Goal: Task Accomplishment & Management: Manage account settings

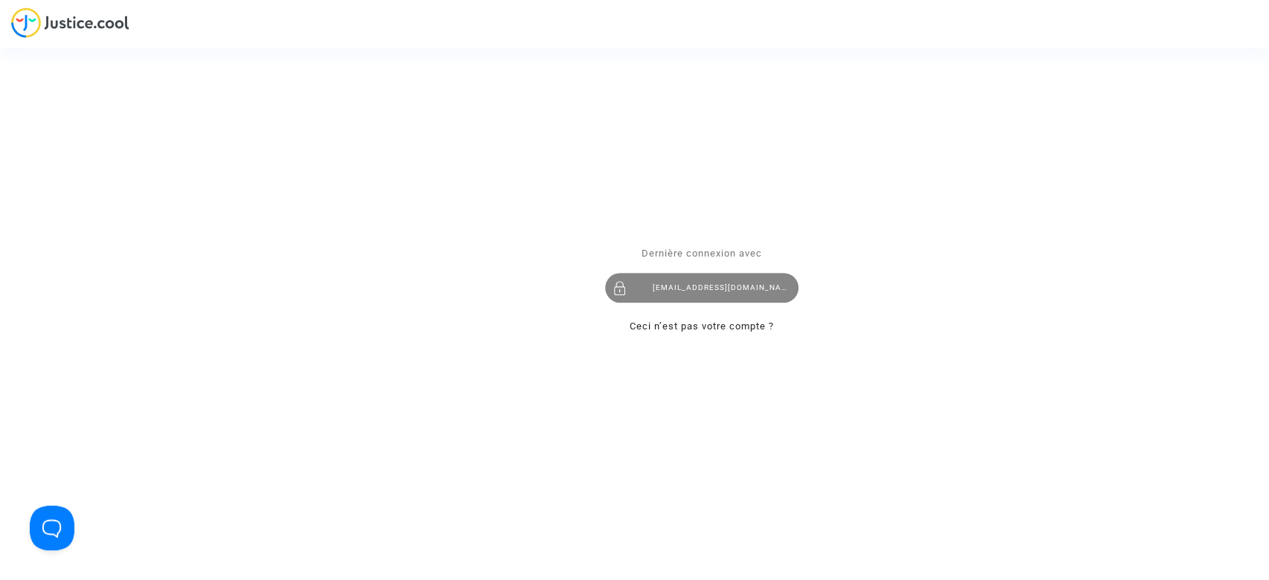
click at [729, 289] on div "laurenenal.pitcher@gmail.com" at bounding box center [701, 289] width 193 height 30
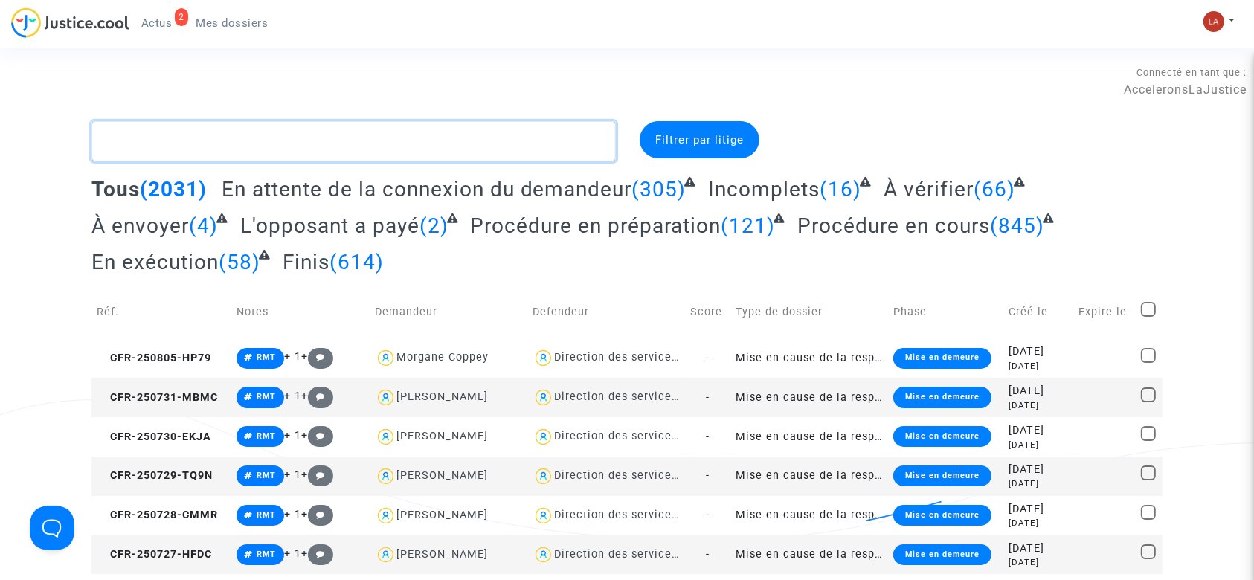
click at [404, 149] on textarea at bounding box center [353, 141] width 524 height 40
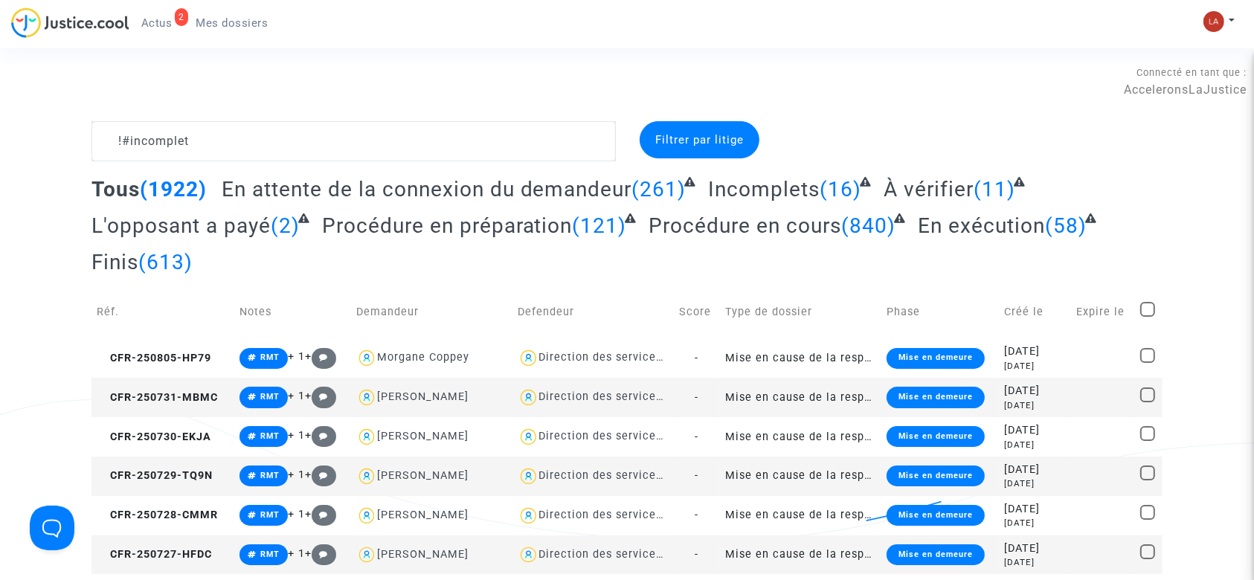
click at [903, 184] on span "À vérifier" at bounding box center [928, 189] width 90 height 25
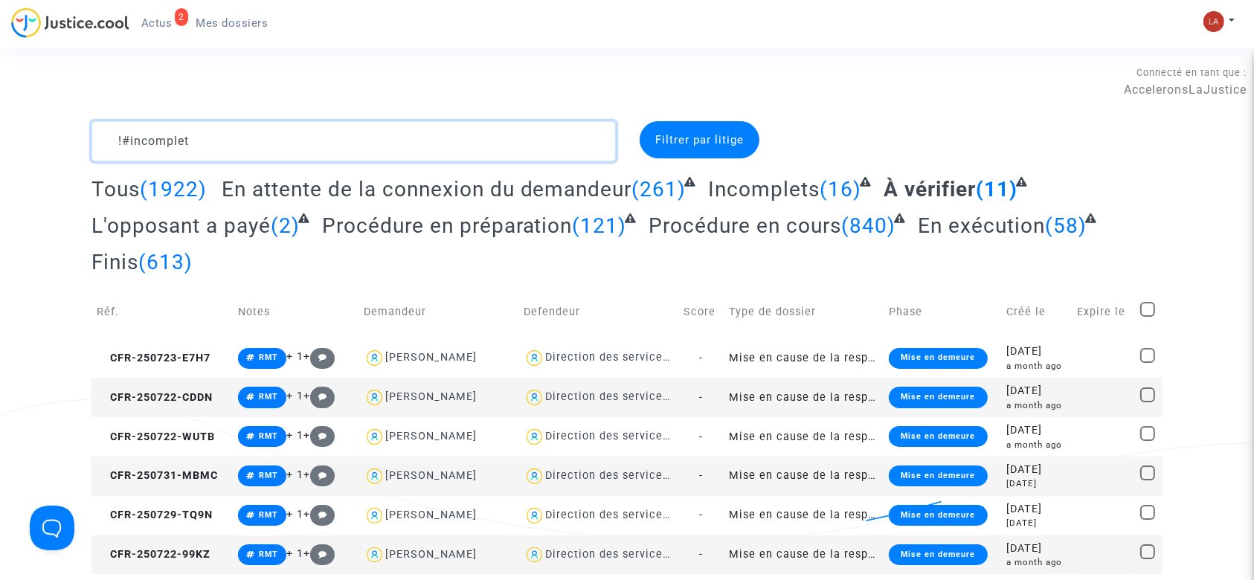
drag, startPoint x: 392, startPoint y: 147, endPoint x: 393, endPoint y: 155, distance: 8.2
click at [393, 155] on textarea at bounding box center [353, 141] width 524 height 40
paste textarea "Q7KE"
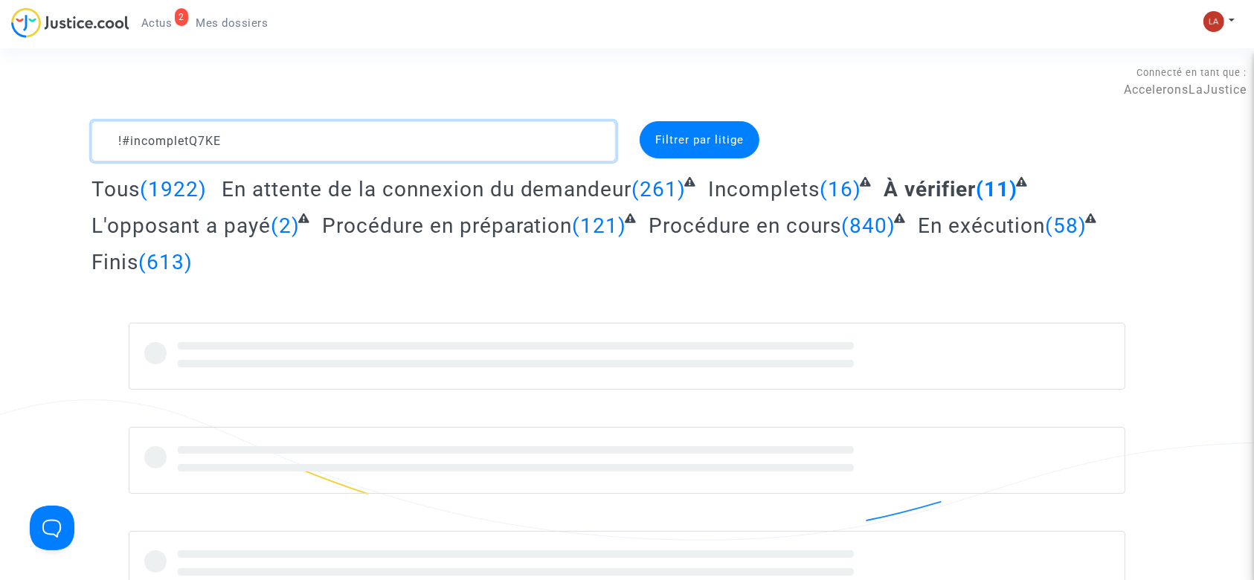
click at [393, 155] on textarea at bounding box center [353, 141] width 524 height 40
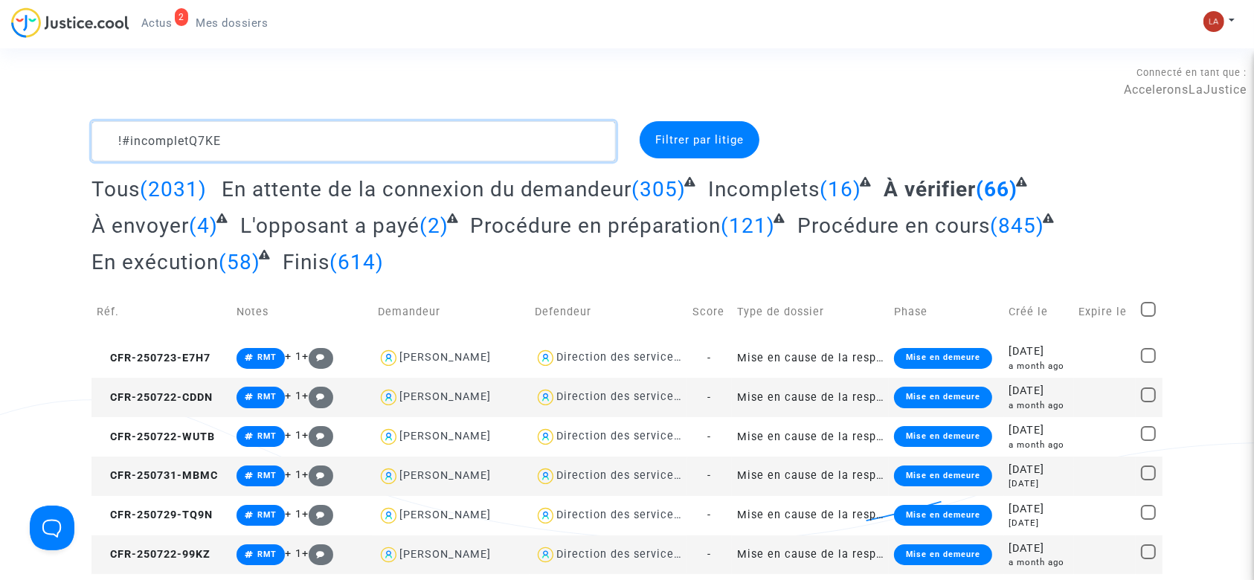
click at [355, 145] on textarea at bounding box center [353, 141] width 524 height 40
drag, startPoint x: 190, startPoint y: 138, endPoint x: 310, endPoint y: 130, distance: 119.9
click at [303, 135] on textarea at bounding box center [353, 141] width 524 height 40
type textarea "!#incomplet"
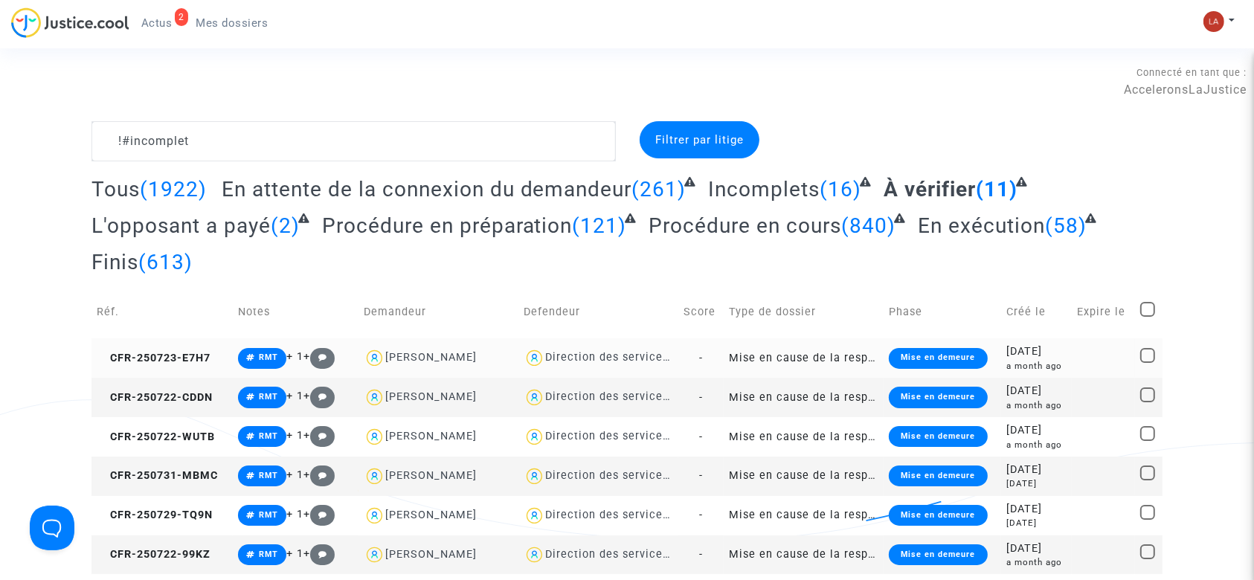
click at [219, 349] on td "CFR-250723-E7H7" at bounding box center [161, 357] width 141 height 39
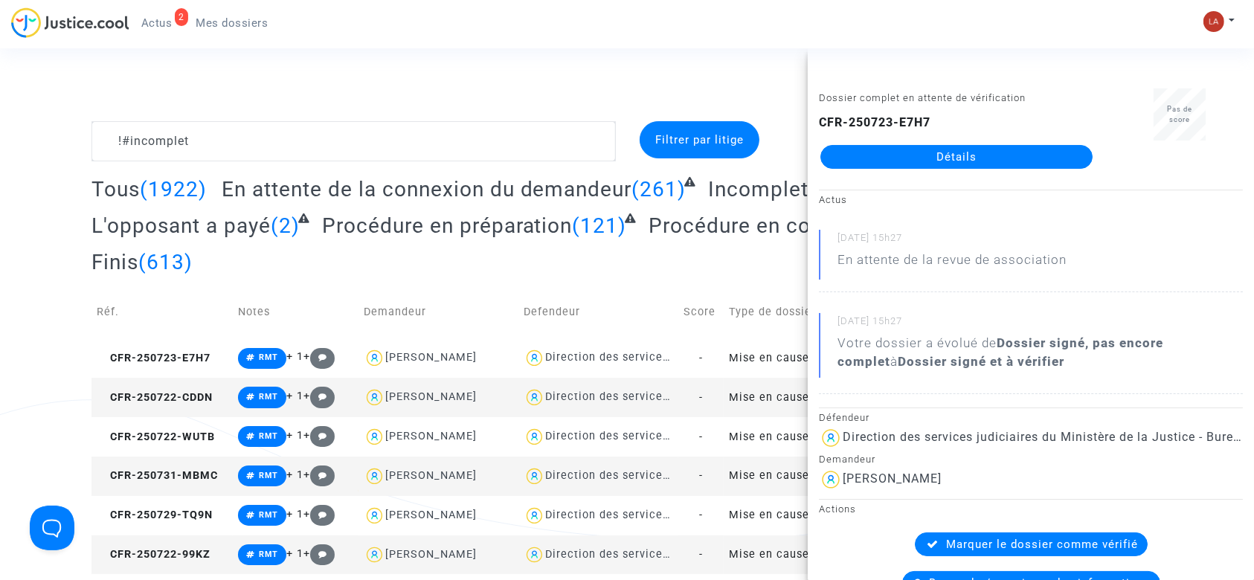
click at [199, 405] on td "CFR-250722-CDDN" at bounding box center [161, 397] width 141 height 39
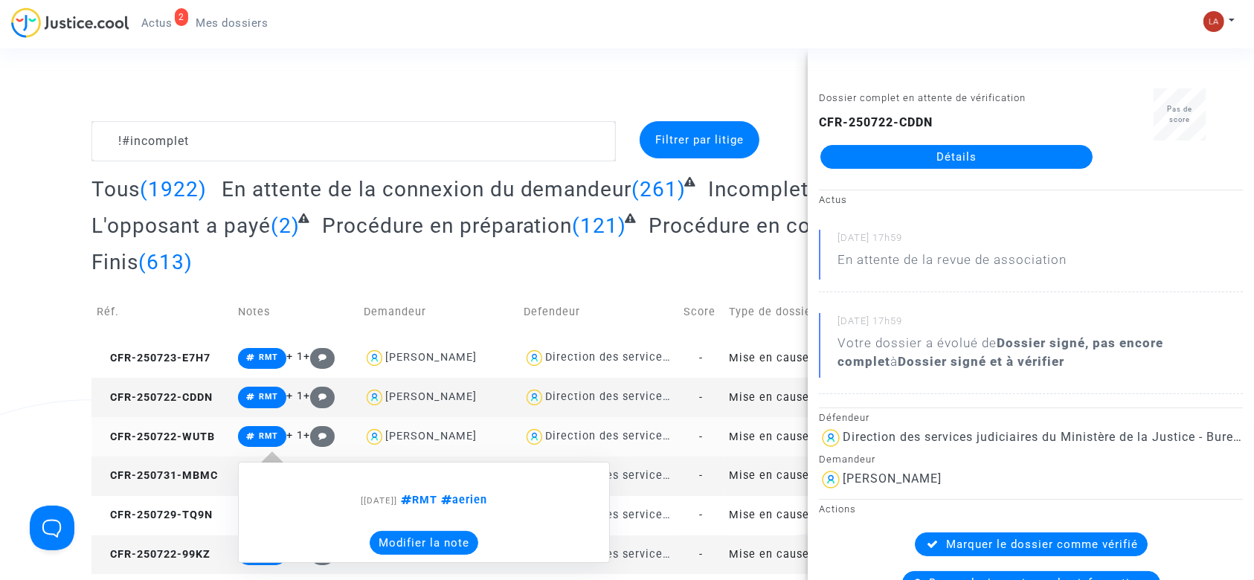
click at [239, 447] on div "[22/07/2025] RMT aerien Modifier la note" at bounding box center [424, 512] width 372 height 131
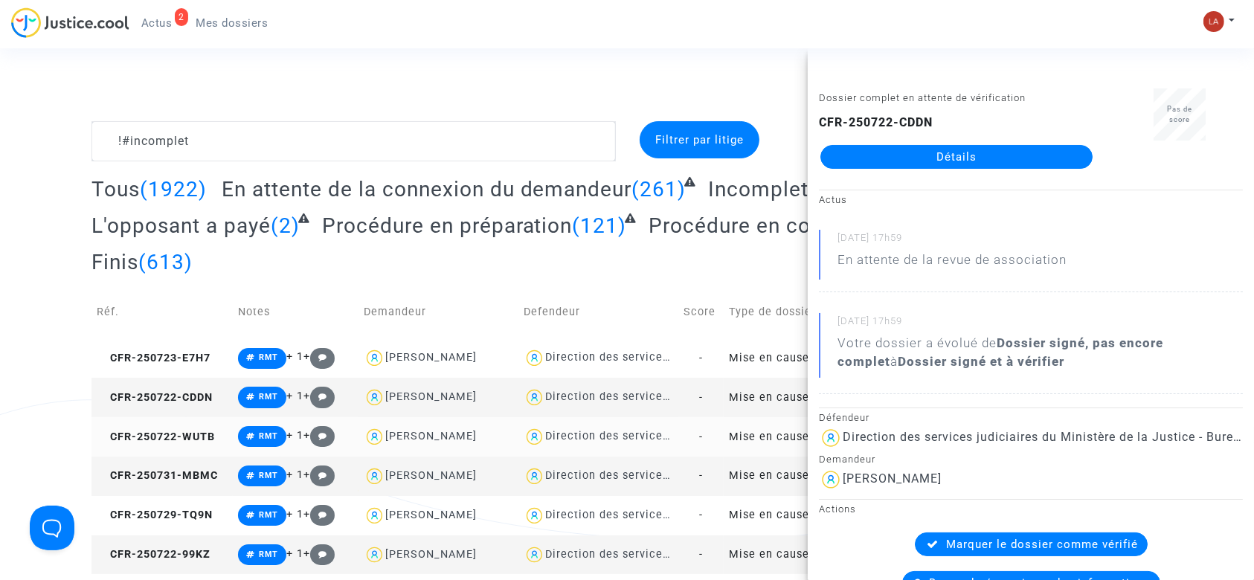
click at [184, 443] on td "CFR-250722-WUTB" at bounding box center [161, 436] width 141 height 39
click at [1228, 15] on button at bounding box center [1218, 21] width 33 height 22
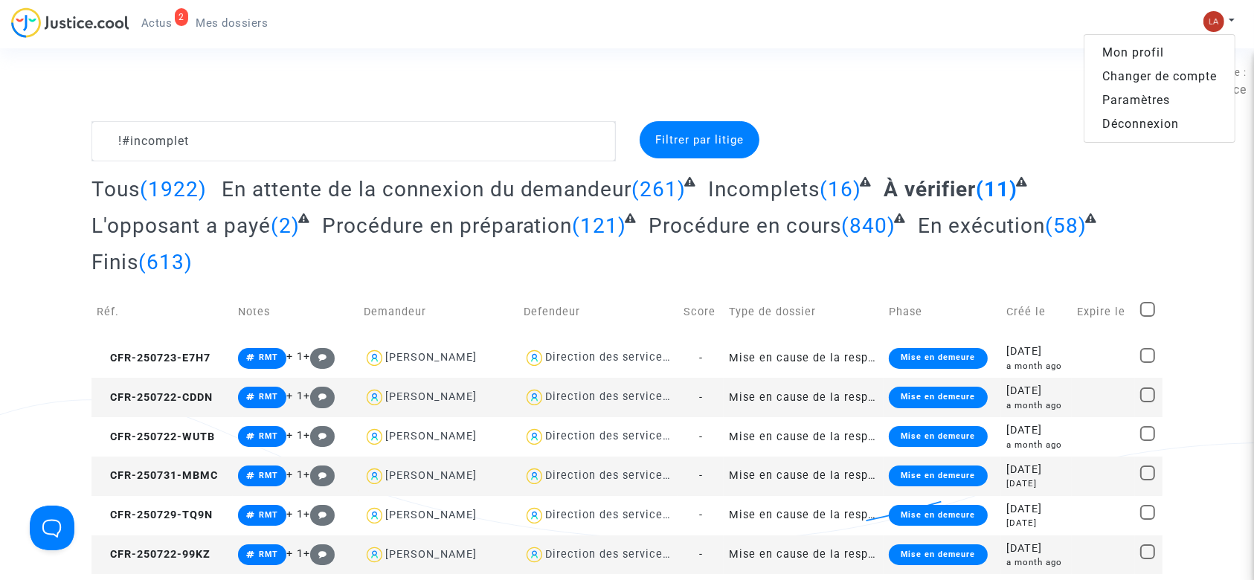
click at [1175, 71] on link "Changer de compte" at bounding box center [1159, 77] width 150 height 24
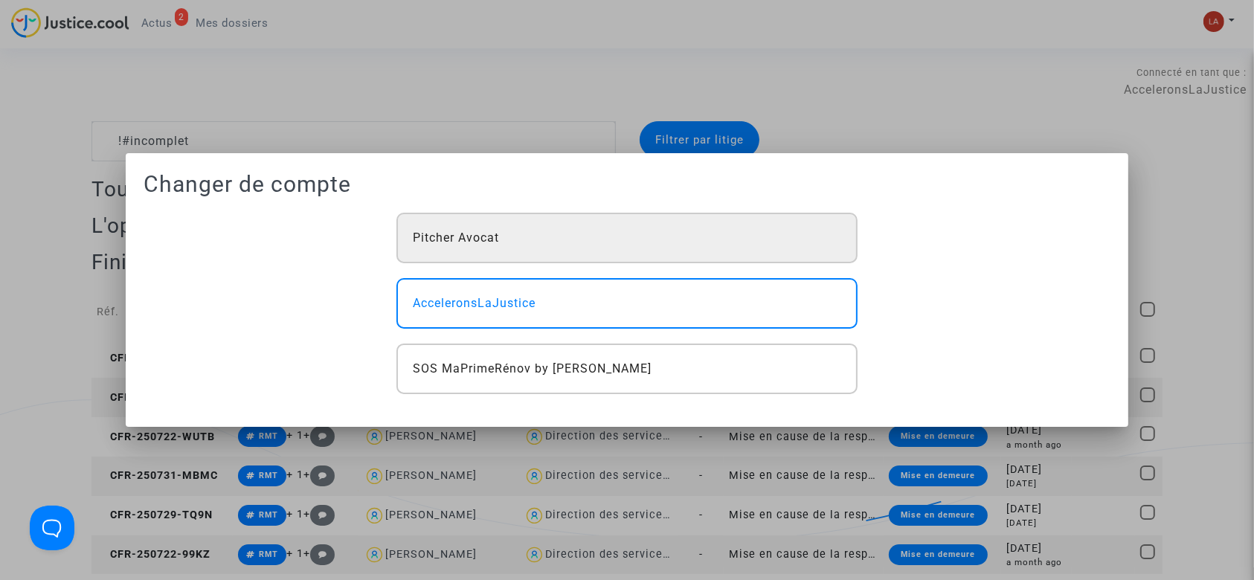
click at [433, 254] on div "Pitcher Avocat" at bounding box center [626, 238] width 461 height 51
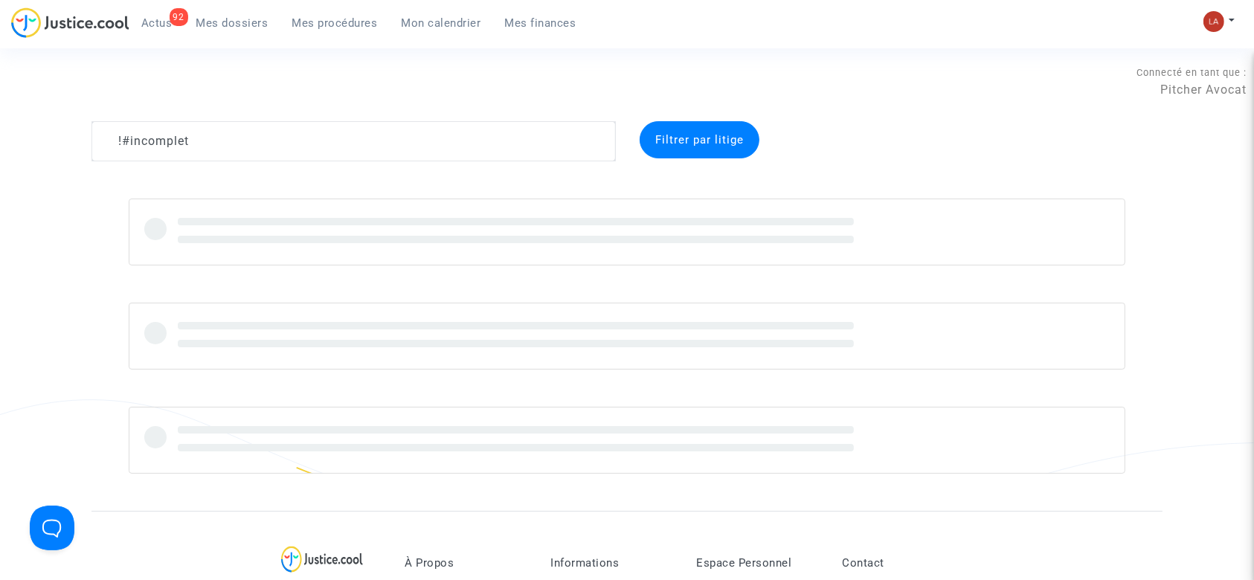
click at [300, 21] on ul "92 Actus Mes dossiers Mes procédures Mon calendrier Mes finances" at bounding box center [358, 20] width 459 height 27
click at [320, 33] on link "Mes procédures" at bounding box center [334, 23] width 109 height 22
